Goal: Task Accomplishment & Management: Manage account settings

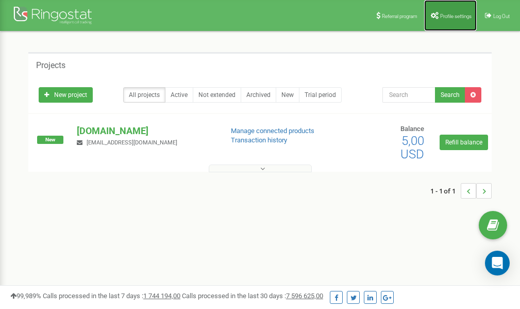
click at [442, 12] on link "Profile settings" at bounding box center [450, 15] width 53 height 31
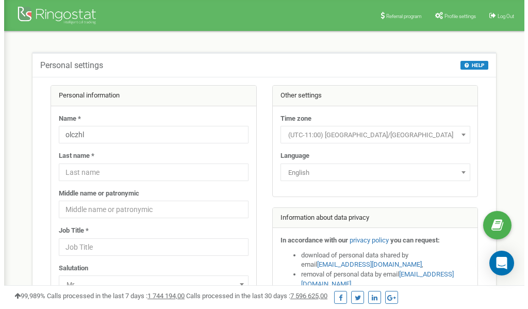
scroll to position [52, 0]
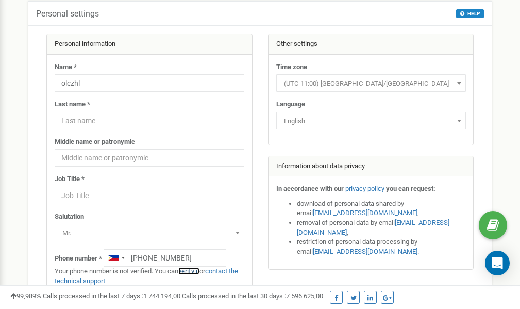
click at [192, 270] on link "verify it" at bounding box center [188, 271] width 21 height 8
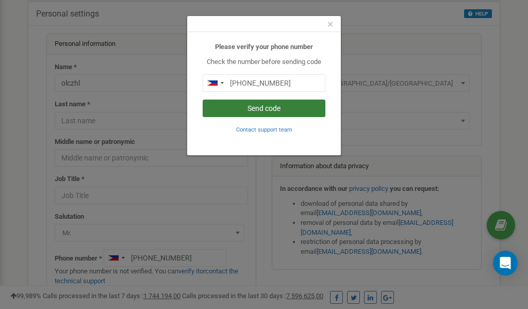
click at [262, 108] on button "Send code" at bounding box center [264, 108] width 123 height 18
